Goal: Task Accomplishment & Management: Complete application form

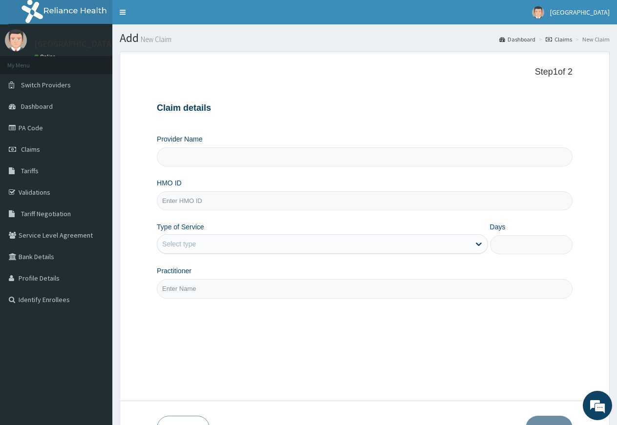
type input "St. Louis Medical Centre"
click at [37, 125] on link "PA Code" at bounding box center [56, 127] width 112 height 21
